Goal: Task Accomplishment & Management: Manage account settings

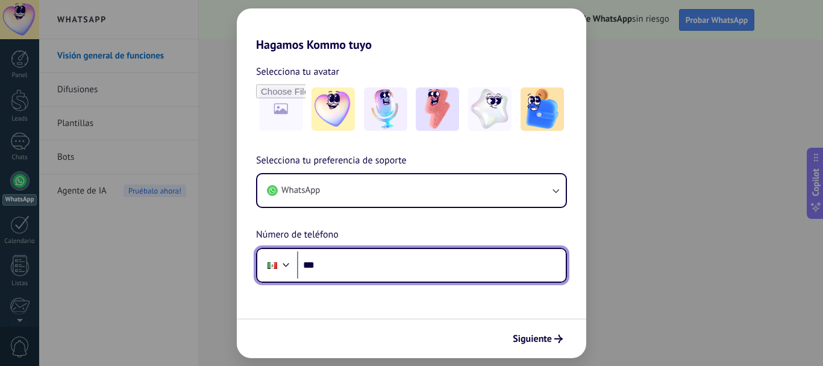
click at [450, 262] on input "***" at bounding box center [431, 265] width 269 height 28
type input "**********"
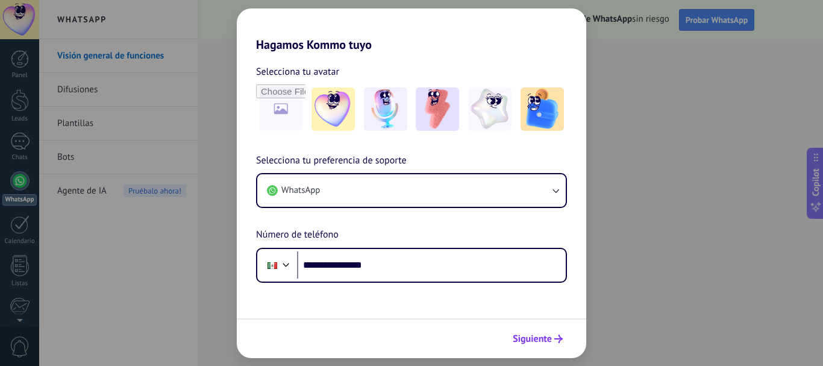
click at [544, 330] on button "Siguiente" at bounding box center [537, 338] width 61 height 20
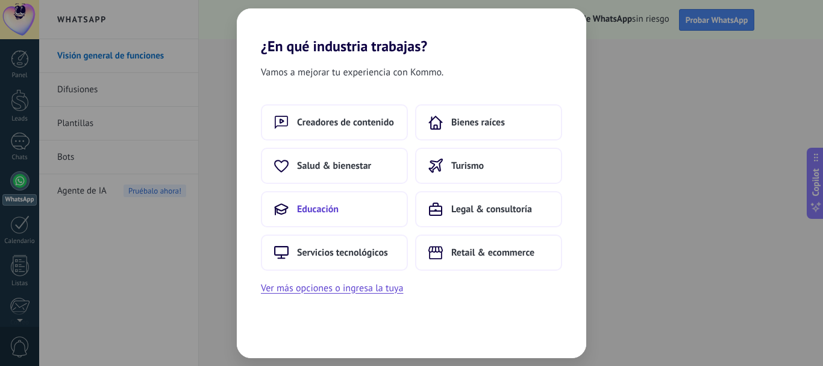
click at [337, 211] on span "Educación" at bounding box center [318, 209] width 42 height 12
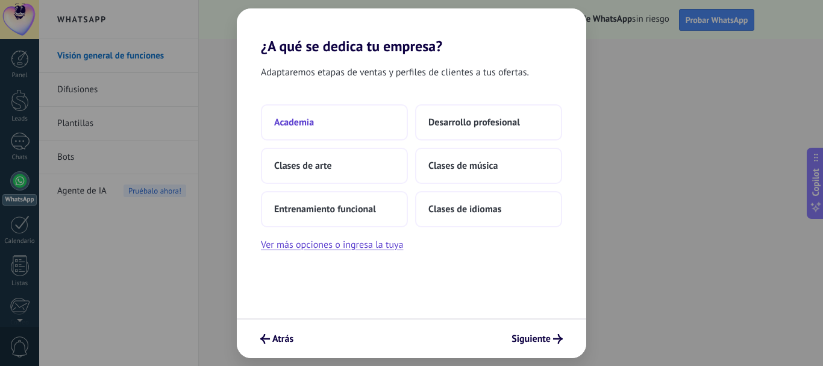
click at [369, 114] on button "Academia" at bounding box center [334, 122] width 147 height 36
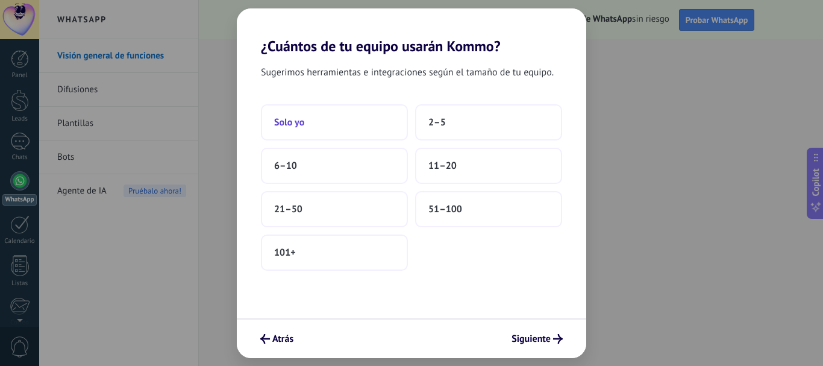
click at [391, 116] on button "Solo yo" at bounding box center [334, 122] width 147 height 36
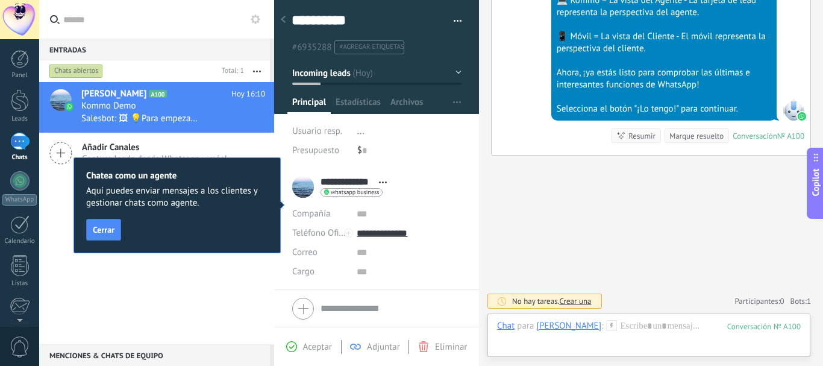
scroll to position [18, 0]
click at [108, 229] on span "Cerrar" at bounding box center [104, 229] width 22 height 8
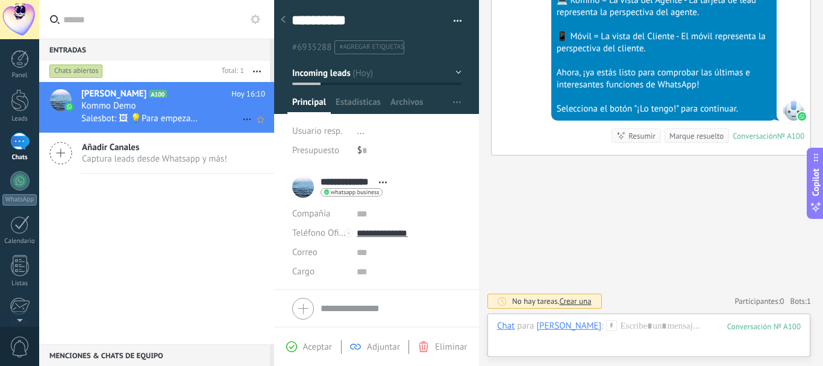
click at [64, 98] on div at bounding box center [61, 100] width 22 height 22
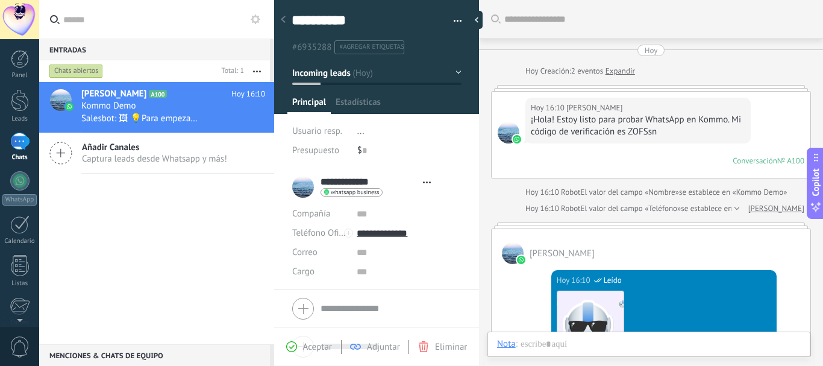
type textarea "**********"
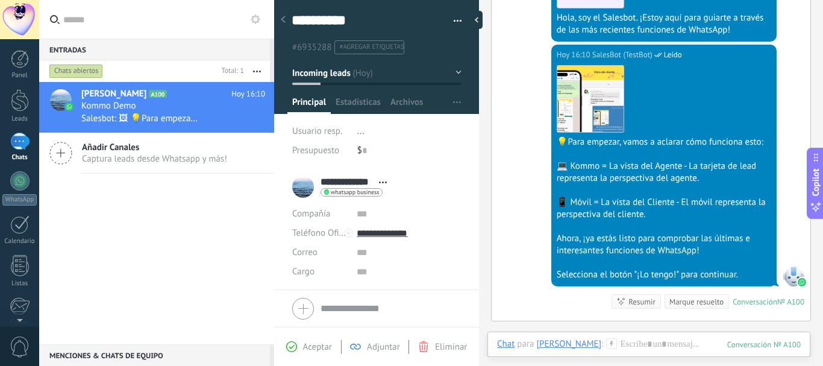
click at [296, 184] on div "**********" at bounding box center [342, 187] width 101 height 30
click at [391, 180] on span "Abrir detalle Copie el nombre Desatar Contacto principal" at bounding box center [383, 182] width 20 height 9
click at [352, 196] on link "Abrir detalle" at bounding box center [342, 198] width 48 height 11
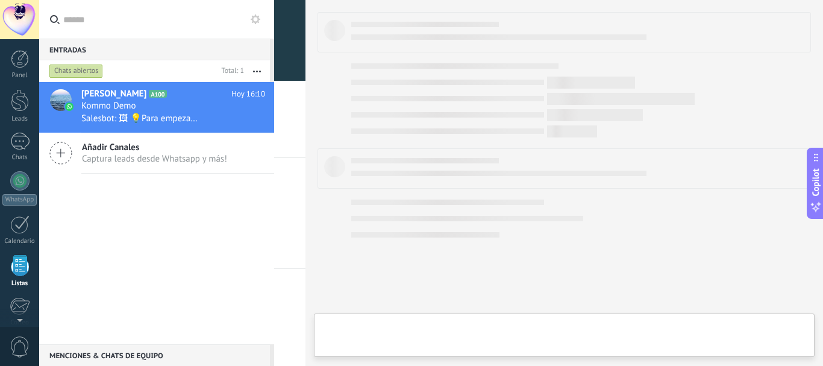
scroll to position [75, 0]
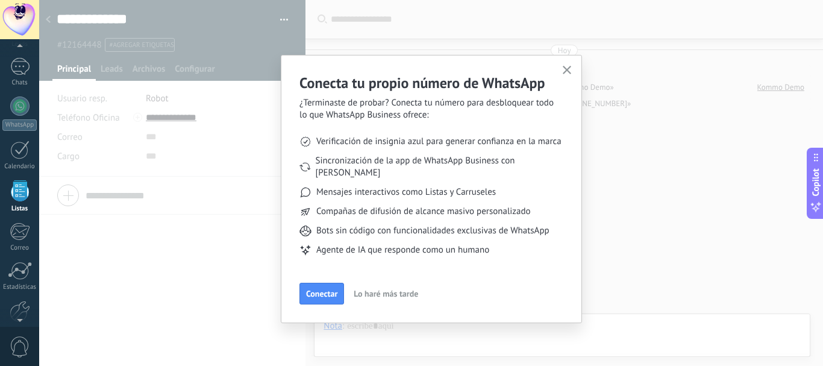
click at [566, 69] on icon "button" at bounding box center [567, 70] width 9 height 9
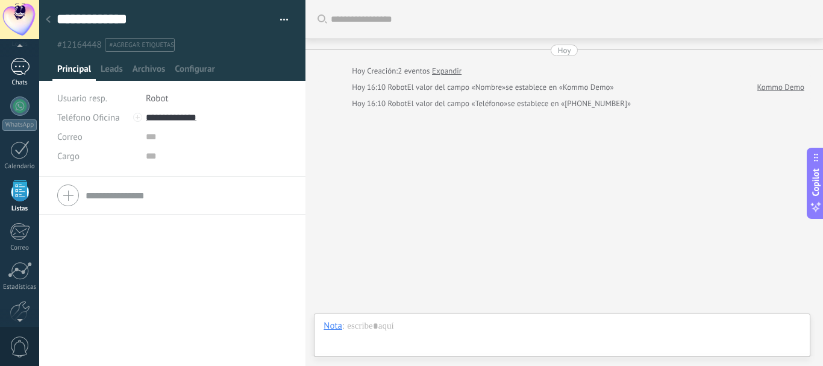
click at [21, 72] on div "1" at bounding box center [19, 66] width 19 height 17
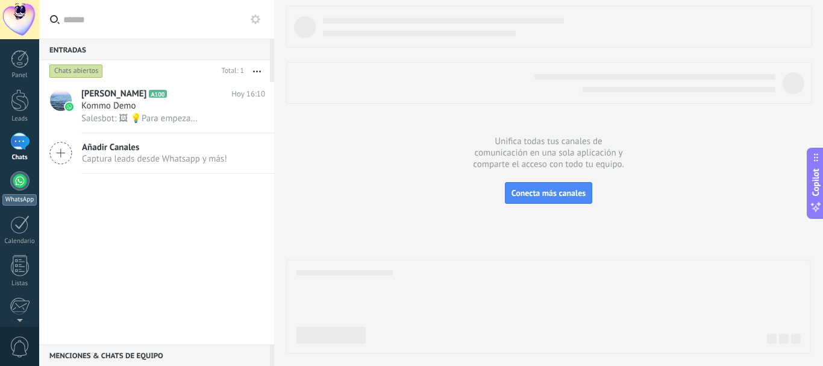
click at [19, 187] on div at bounding box center [19, 180] width 19 height 19
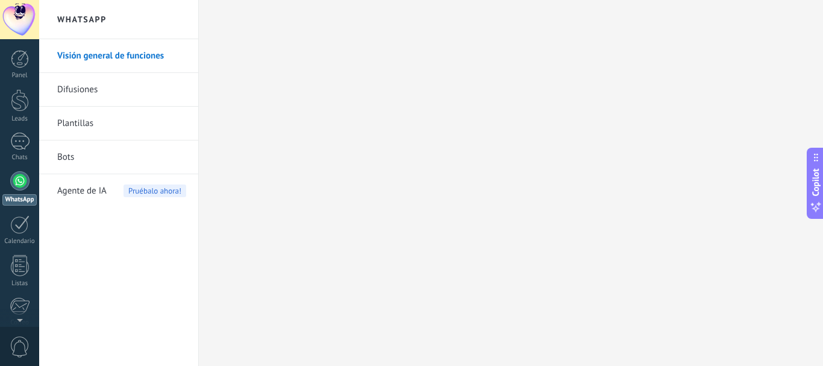
click at [164, 55] on link "Visión general de funciones" at bounding box center [121, 56] width 129 height 34
click at [17, 59] on div at bounding box center [20, 59] width 18 height 18
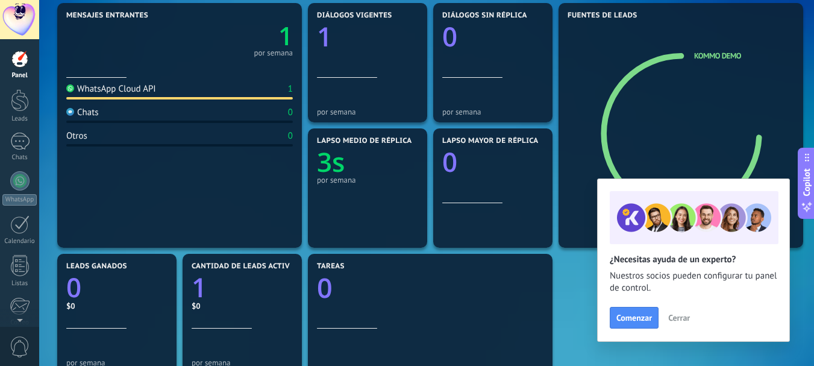
scroll to position [156, 0]
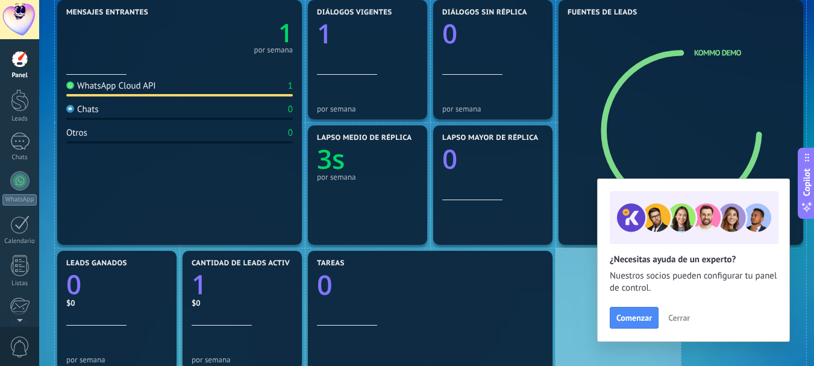
click at [680, 315] on span "Cerrar" at bounding box center [679, 317] width 22 height 8
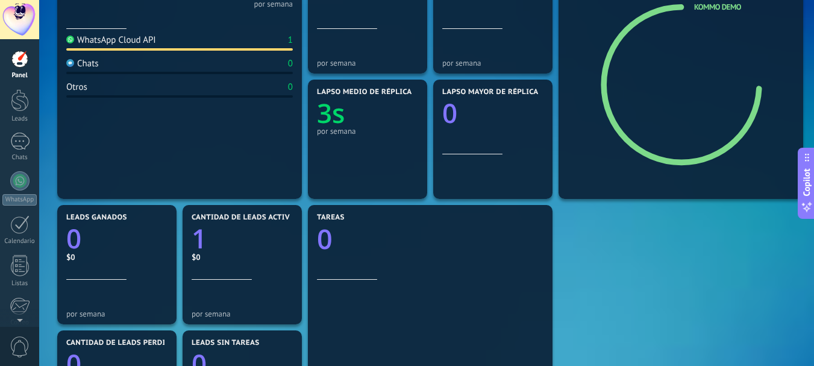
scroll to position [203, 0]
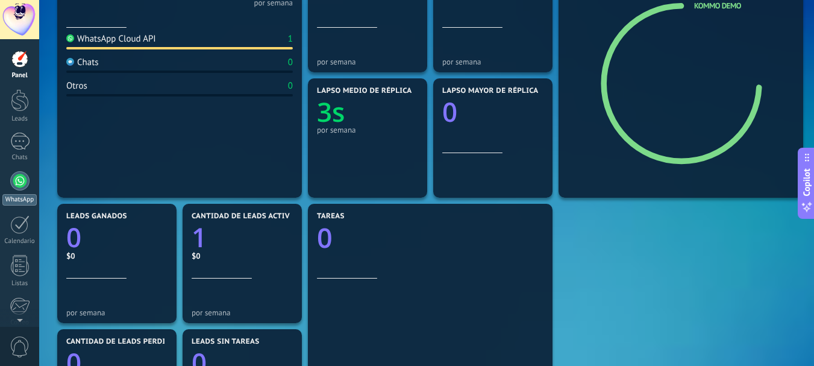
click at [18, 182] on div at bounding box center [19, 180] width 19 height 19
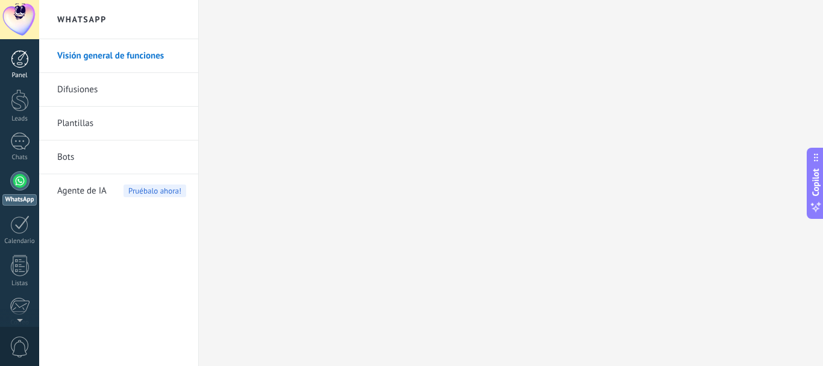
click at [19, 54] on div at bounding box center [20, 59] width 18 height 18
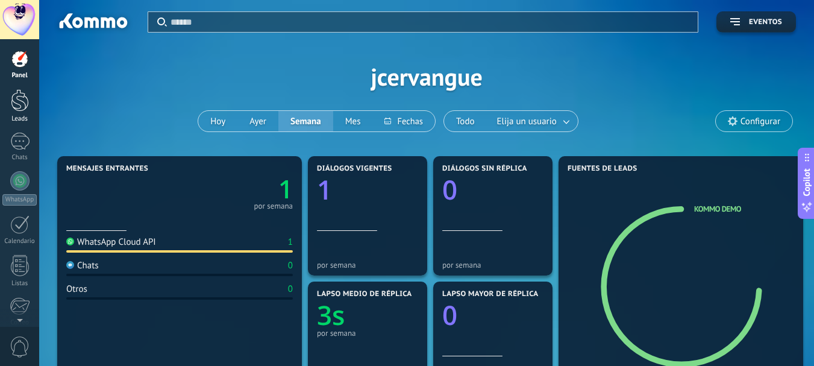
drag, startPoint x: 14, startPoint y: 144, endPoint x: 22, endPoint y: 118, distance: 27.1
click at [15, 144] on div "1" at bounding box center [19, 140] width 19 height 17
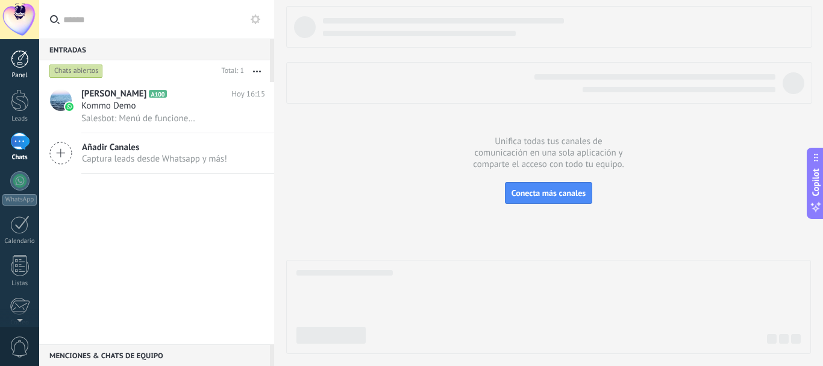
click at [25, 58] on div at bounding box center [20, 59] width 18 height 18
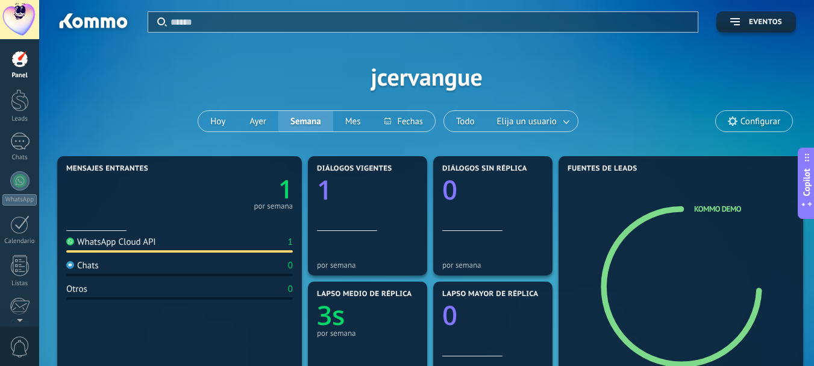
click at [119, 114] on div "Aplicar Eventos jcervangue [DATE] [DATE] Semana Mes Todo Elija un usuario Confi…" at bounding box center [426, 76] width 738 height 153
click at [17, 25] on div at bounding box center [19, 19] width 39 height 39
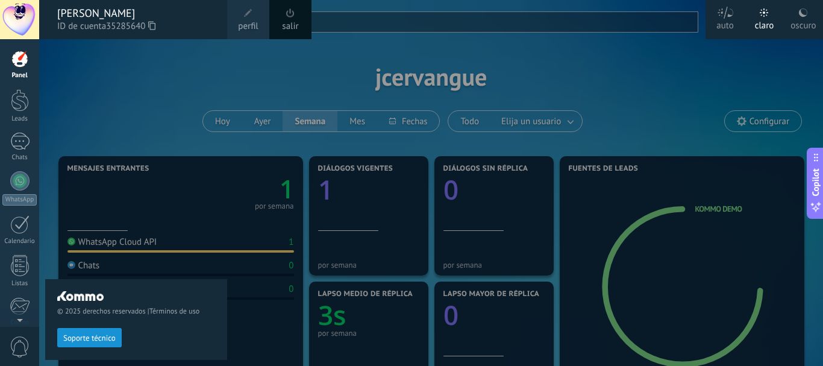
click at [108, 102] on div "© 2025 derechos reservados | Términos de uso Soporte técnico" at bounding box center [136, 202] width 182 height 326
click at [666, 77] on div at bounding box center [450, 183] width 823 height 366
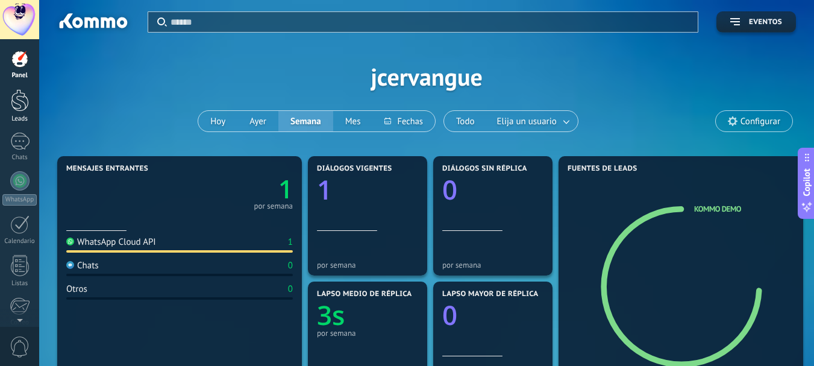
click at [22, 98] on div at bounding box center [20, 100] width 18 height 22
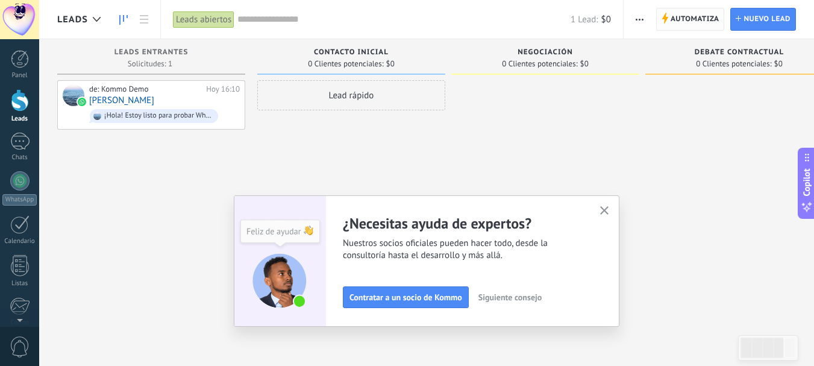
click at [689, 23] on span "Automatiza" at bounding box center [694, 19] width 49 height 22
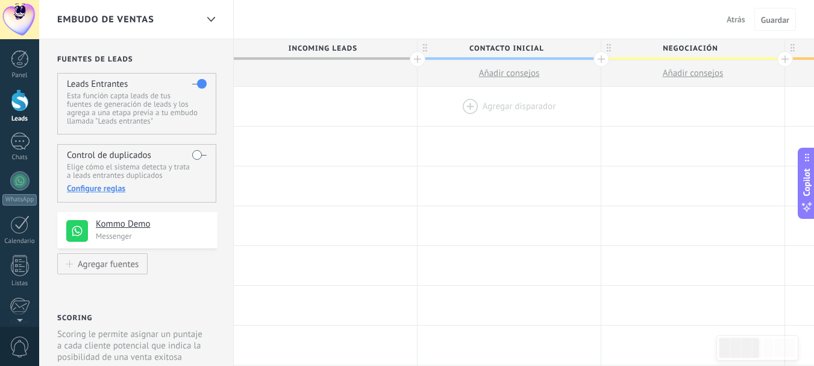
click at [487, 105] on div at bounding box center [508, 106] width 183 height 39
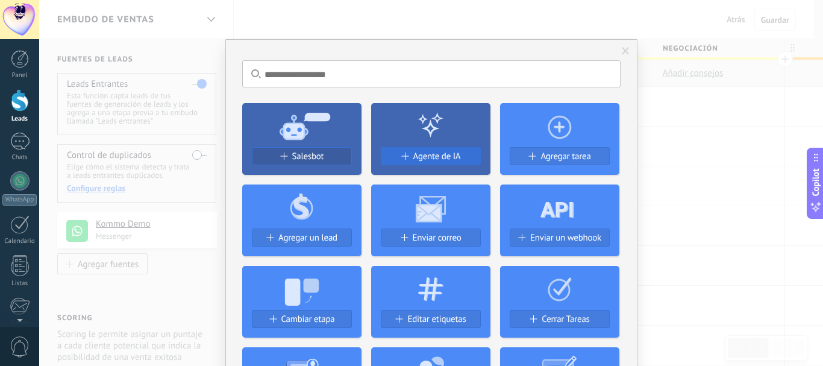
click at [429, 154] on span "Agente de IA" at bounding box center [437, 156] width 48 height 10
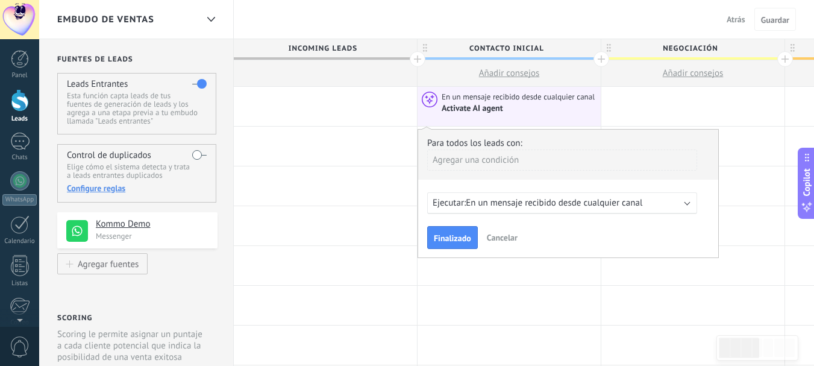
click at [674, 204] on div "Ejecutar: En un mensaje recibido desde cualquier canal" at bounding box center [556, 202] width 249 height 11
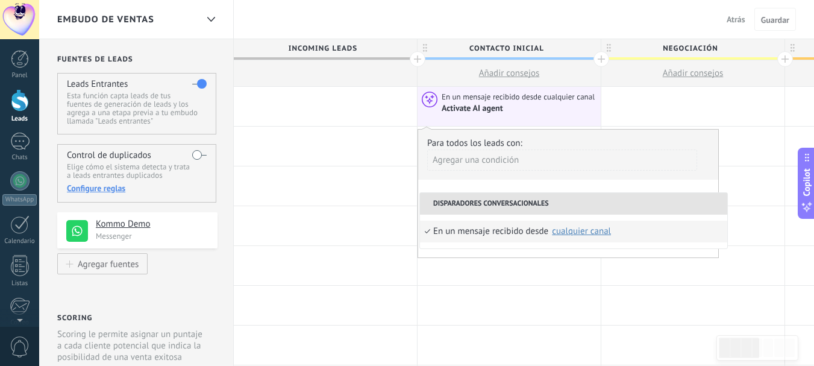
click at [674, 204] on li "Disparadores conversacionales" at bounding box center [573, 204] width 307 height 22
click at [501, 103] on div "Activate AI agent" at bounding box center [518, 107] width 155 height 11
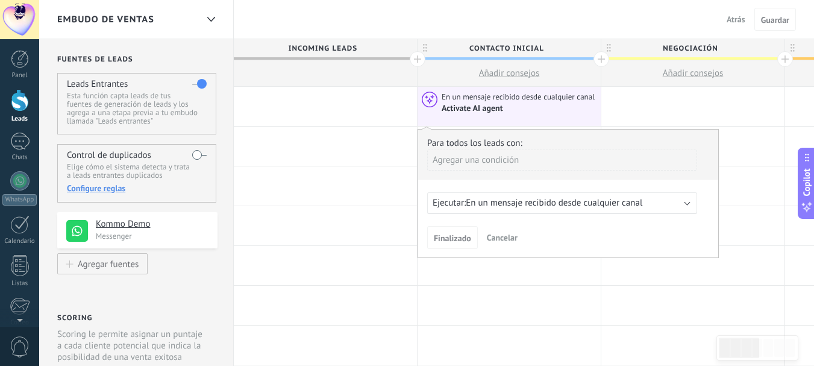
click at [502, 232] on span "Cancelar" at bounding box center [502, 237] width 31 height 11
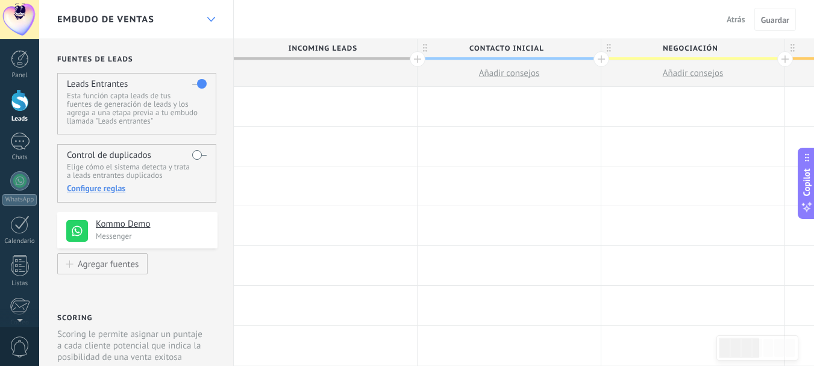
click at [214, 18] on use at bounding box center [211, 19] width 8 height 5
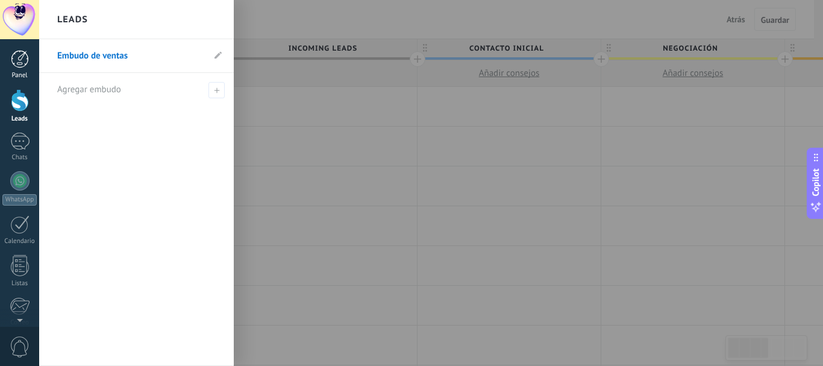
click at [14, 57] on div at bounding box center [20, 59] width 18 height 18
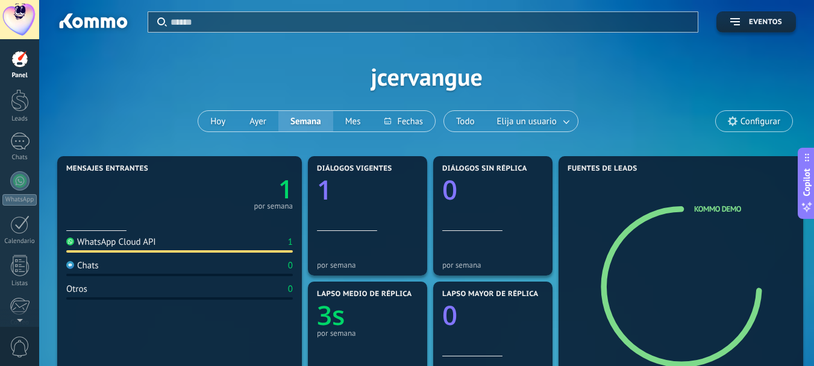
scroll to position [60, 0]
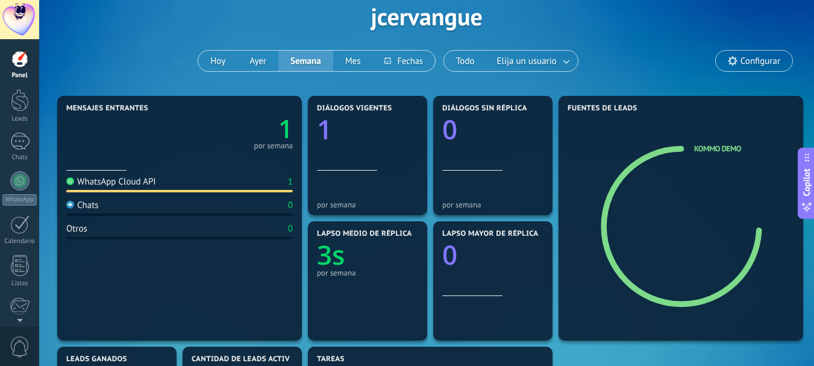
click at [124, 199] on div "WhatsApp Cloud API 1 Chats 0 Otros 0" at bounding box center [179, 251] width 226 height 162
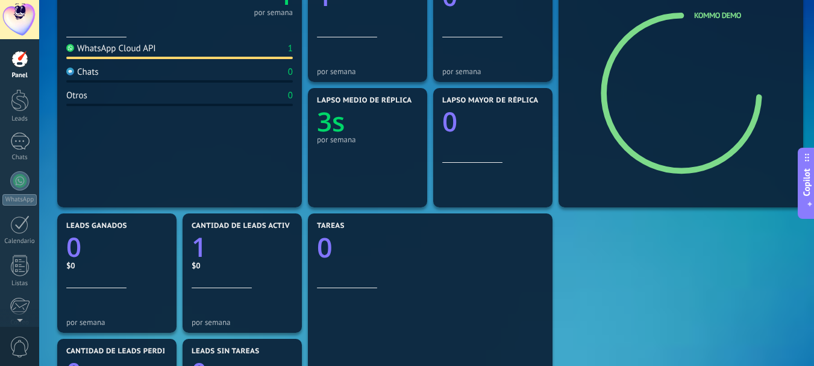
scroll to position [203, 0]
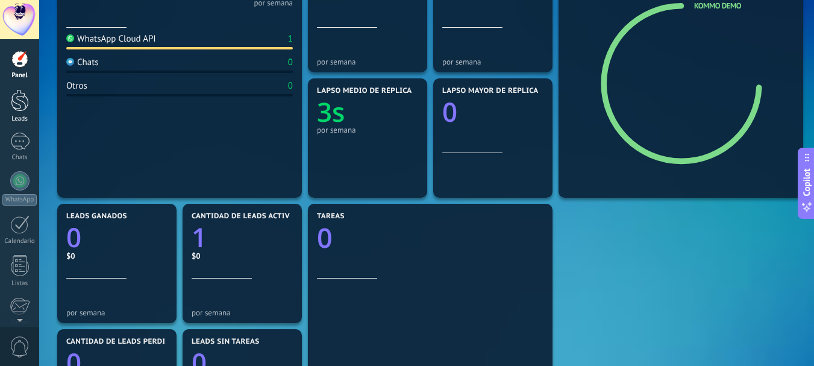
click at [23, 102] on div at bounding box center [20, 100] width 18 height 22
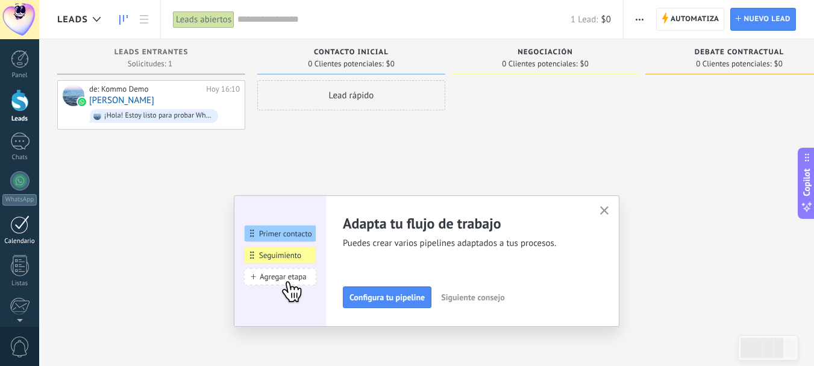
click at [23, 234] on link "Calendario" at bounding box center [19, 230] width 39 height 30
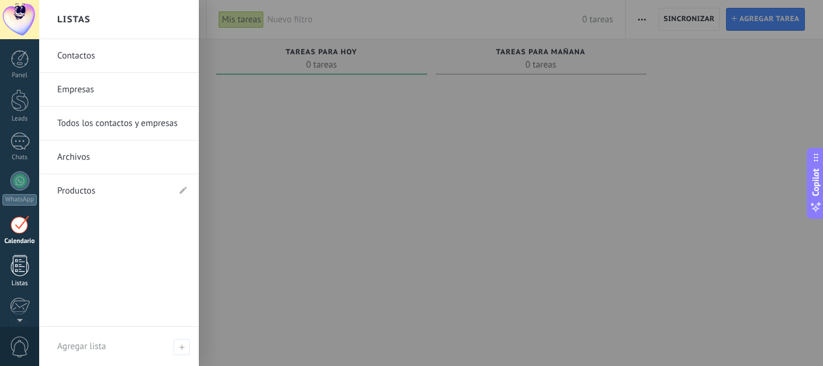
click at [24, 267] on div at bounding box center [20, 265] width 18 height 21
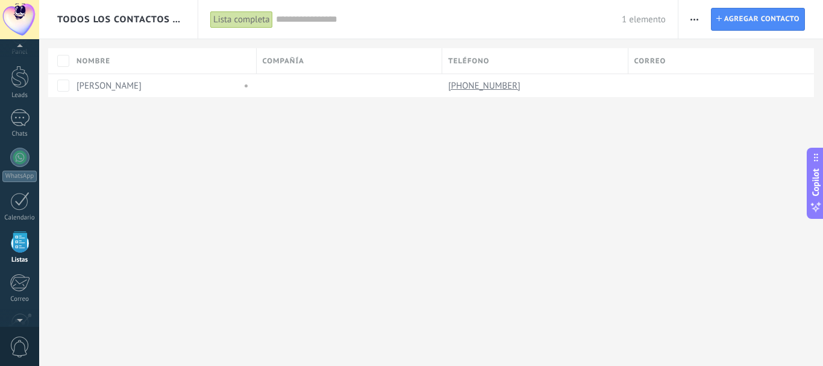
scroll to position [25, 0]
click at [22, 307] on div "Panel Leads 1 Chats WhatsApp Clientes" at bounding box center [19, 231] width 39 height 412
click at [24, 296] on div "Correo" at bounding box center [19, 297] width 35 height 8
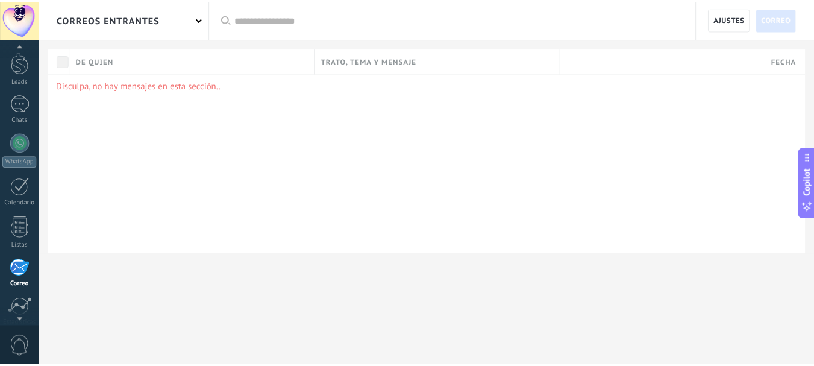
scroll to position [27, 0]
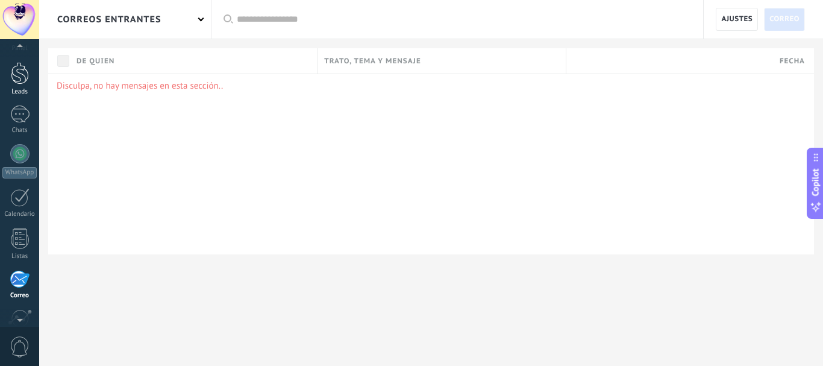
click at [22, 67] on div at bounding box center [20, 73] width 18 height 22
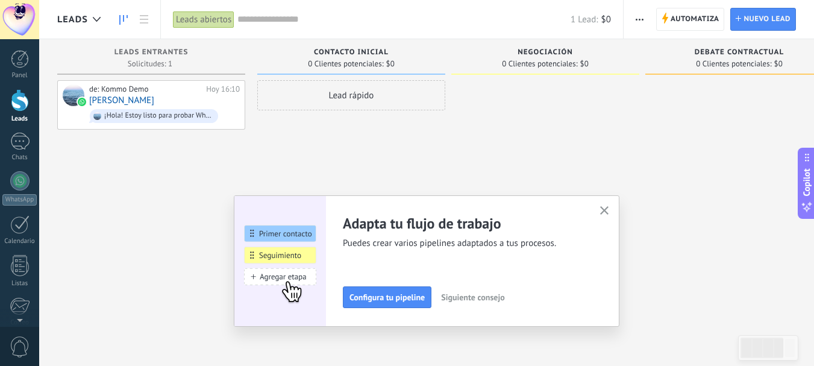
click at [447, 145] on div "Contacto inicial 0 Clientes potenciales: $0 Lead rápido" at bounding box center [354, 163] width 194 height 249
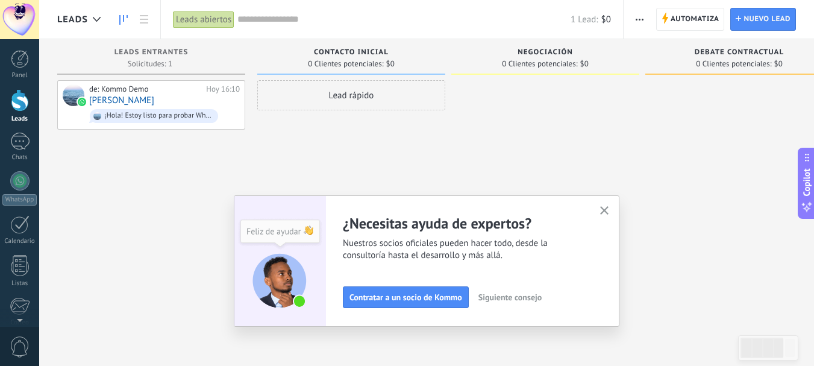
click at [609, 211] on icon "button" at bounding box center [604, 210] width 9 height 9
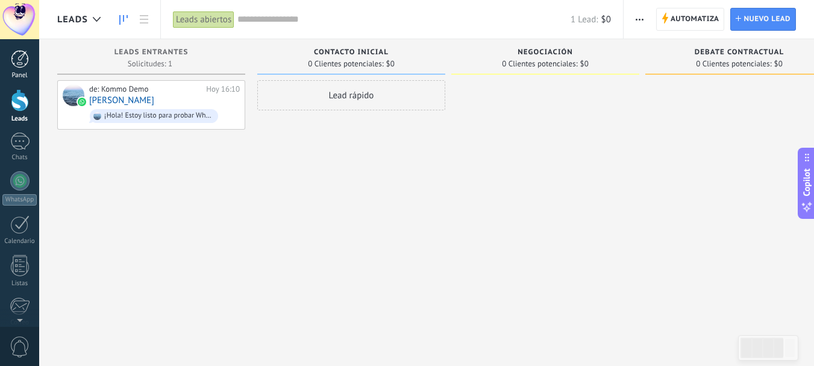
click at [14, 60] on div at bounding box center [20, 59] width 18 height 18
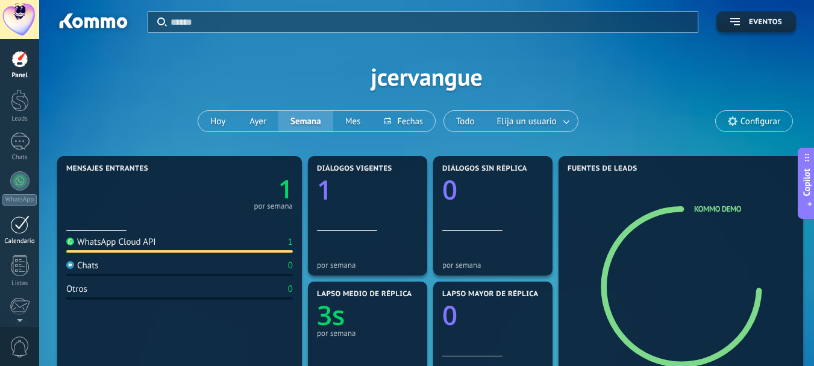
click at [13, 237] on div "Calendario" at bounding box center [19, 241] width 35 height 8
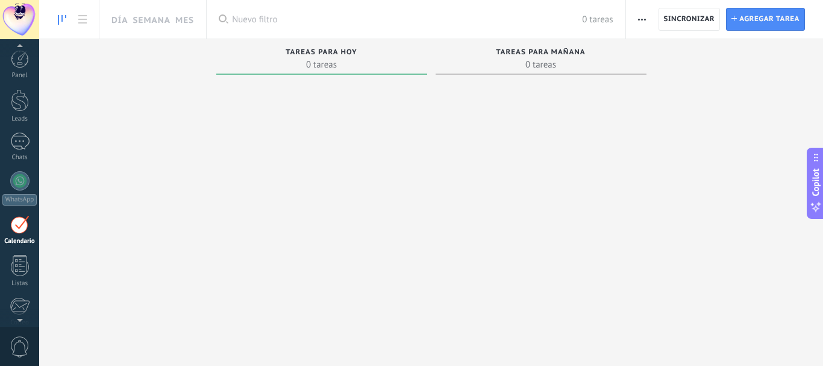
scroll to position [35, 0]
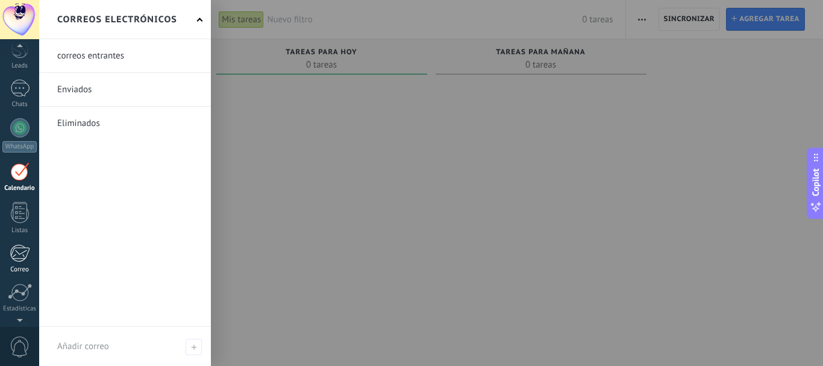
click at [25, 262] on link "Correo" at bounding box center [19, 259] width 39 height 30
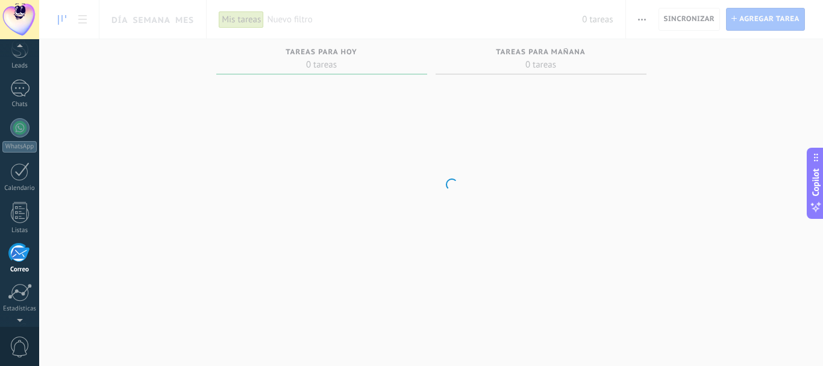
scroll to position [117, 0]
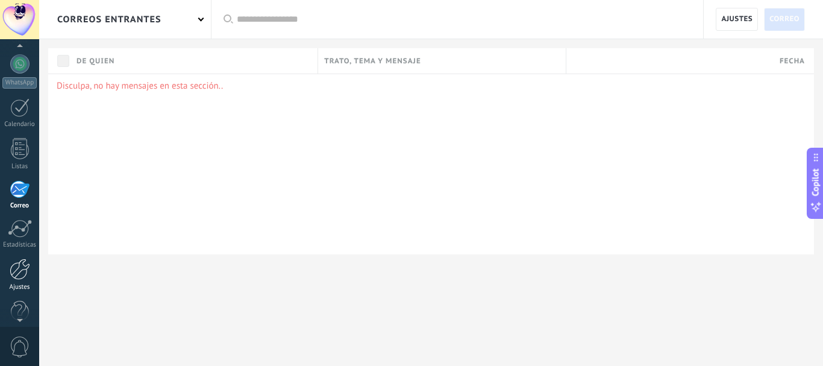
click at [19, 268] on div at bounding box center [20, 268] width 20 height 21
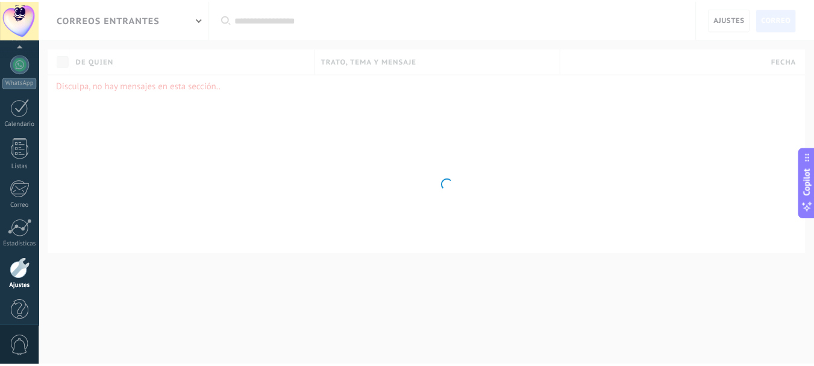
scroll to position [136, 0]
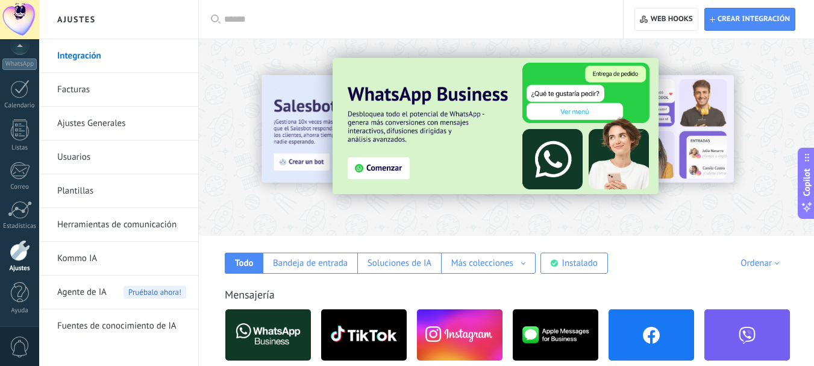
click at [134, 228] on link "Herramientas de comunicación" at bounding box center [121, 225] width 129 height 34
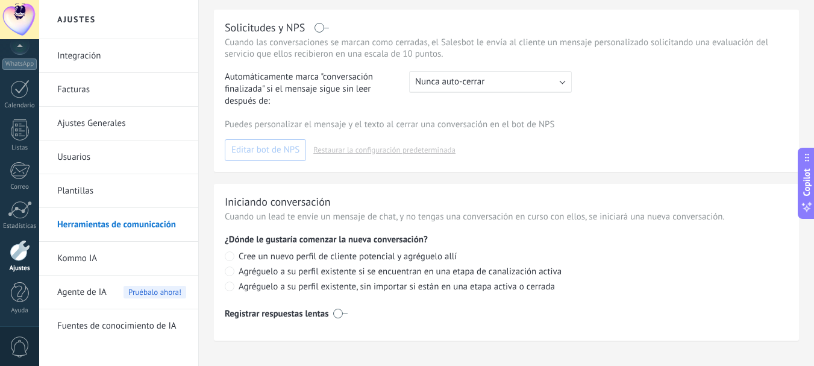
scroll to position [553, 0]
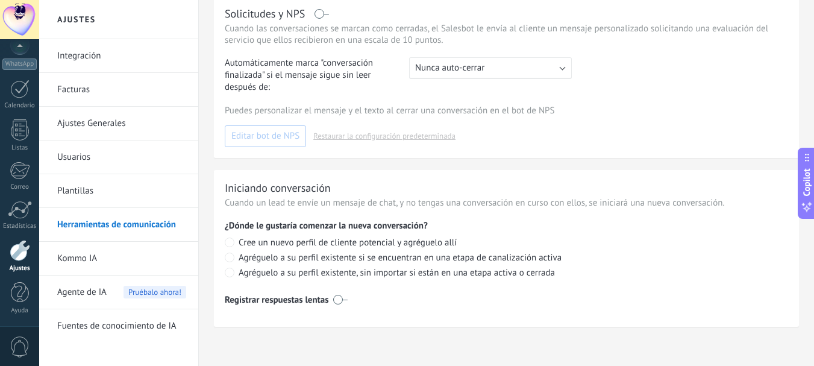
click at [83, 285] on span "Agente de IA" at bounding box center [81, 292] width 49 height 34
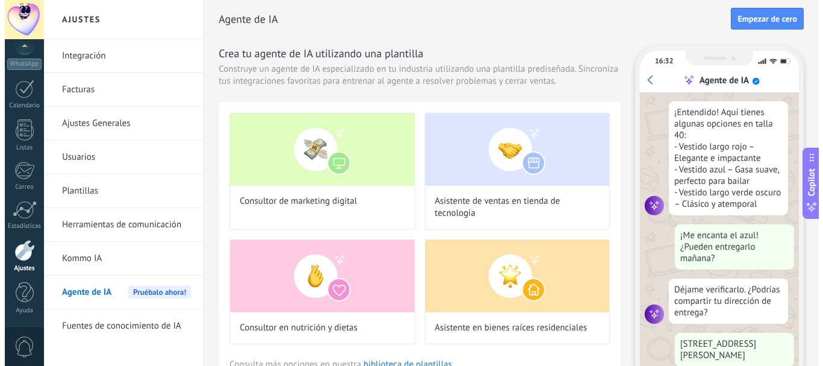
scroll to position [219, 0]
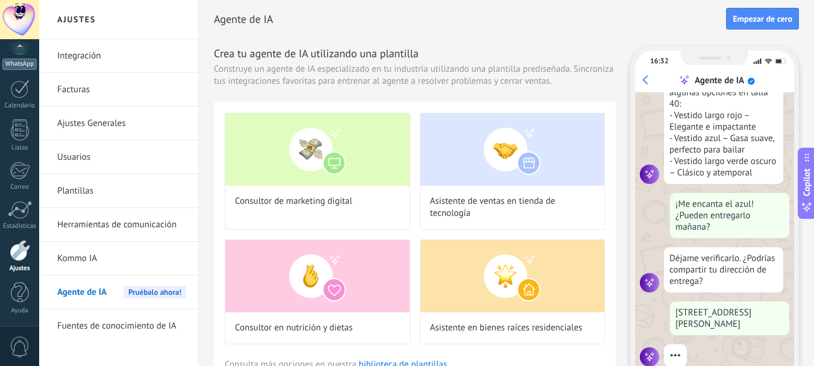
click at [25, 58] on div "WhatsApp" at bounding box center [19, 63] width 34 height 11
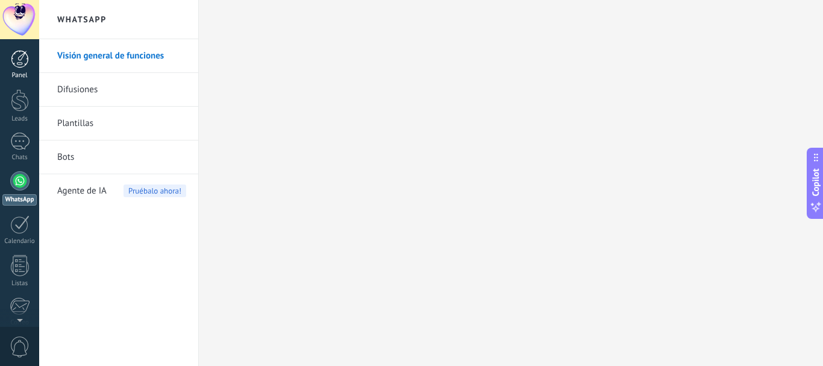
click at [26, 54] on div at bounding box center [20, 59] width 18 height 18
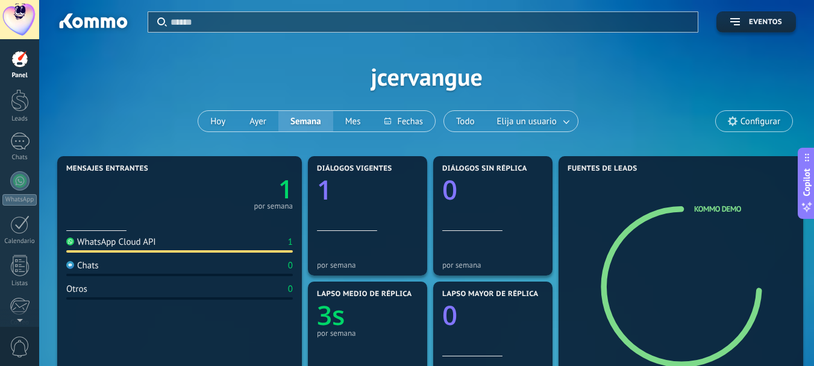
click at [15, 51] on div at bounding box center [20, 59] width 18 height 18
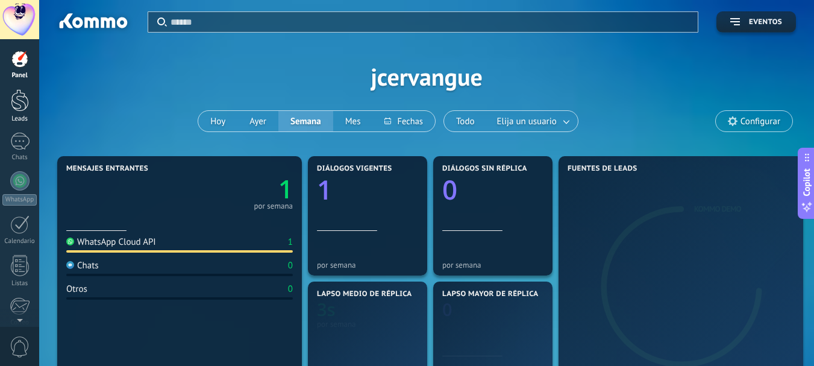
click at [28, 102] on div at bounding box center [20, 100] width 18 height 22
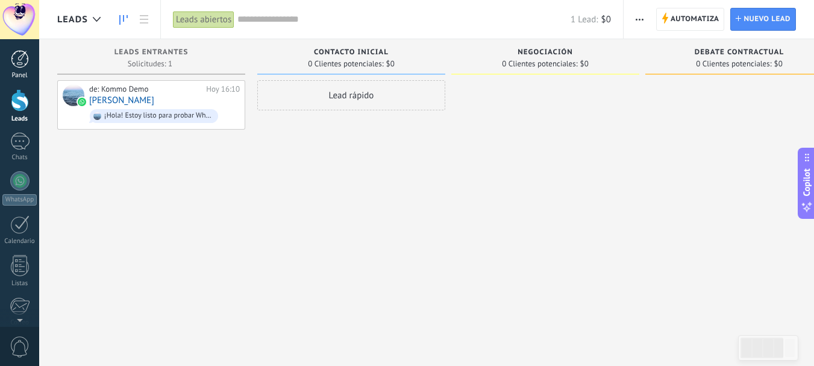
click at [25, 64] on div at bounding box center [20, 59] width 18 height 18
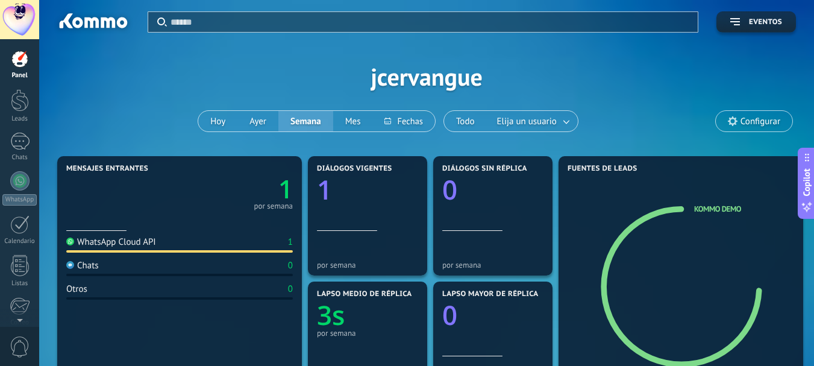
click at [22, 22] on div at bounding box center [19, 19] width 39 height 39
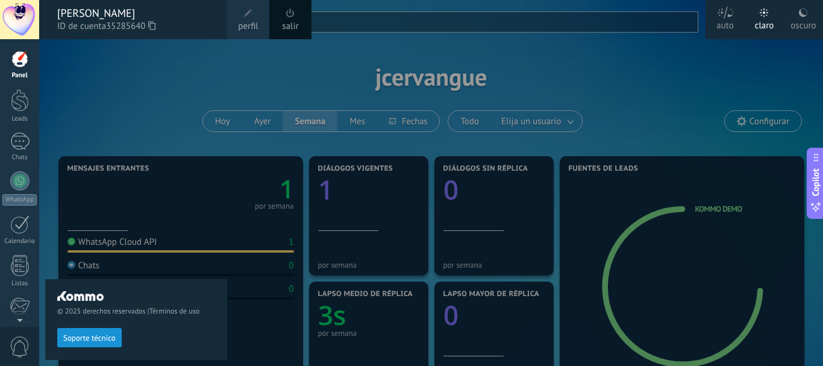
click at [572, 89] on div at bounding box center [450, 183] width 823 height 366
